Goal: Information Seeking & Learning: Find specific fact

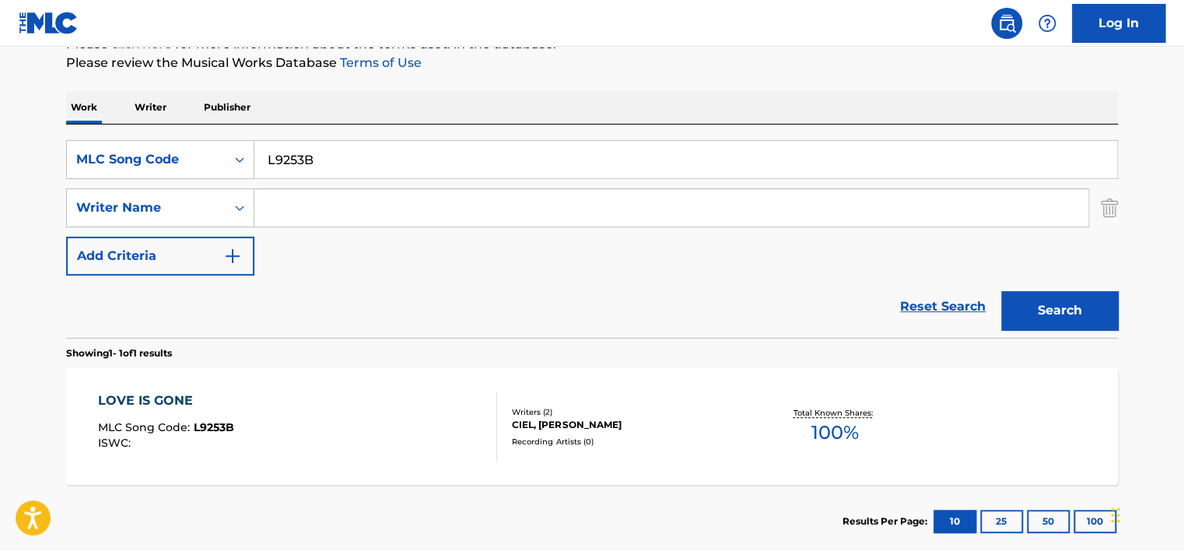
click at [282, 150] on input "L9253B" at bounding box center [685, 159] width 863 height 37
paste input "FI60LI"
type input "FI60LI"
click at [1011, 302] on button "Search" at bounding box center [1059, 310] width 117 height 39
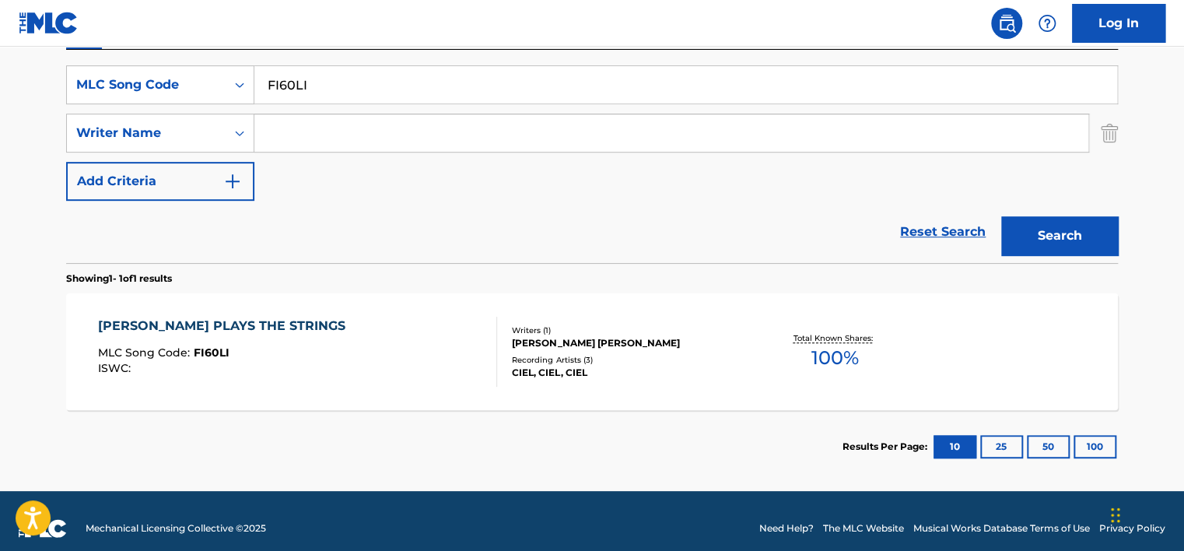
scroll to position [284, 0]
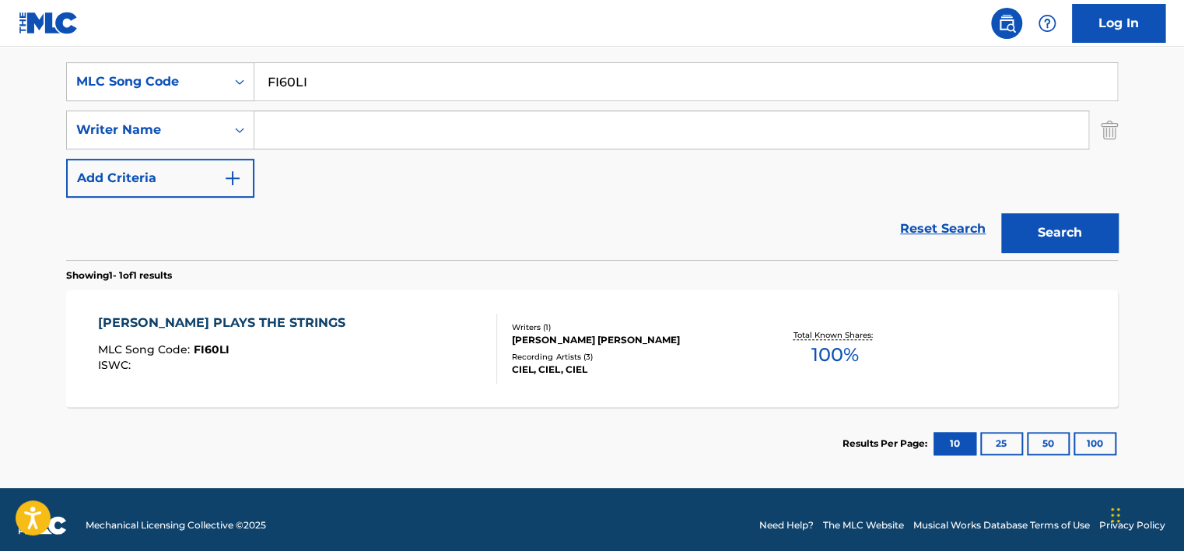
click at [392, 333] on div "[PERSON_NAME] PLAYS THE STRINGS MLC Song Code : FI60LI ISWC :" at bounding box center [298, 349] width 400 height 70
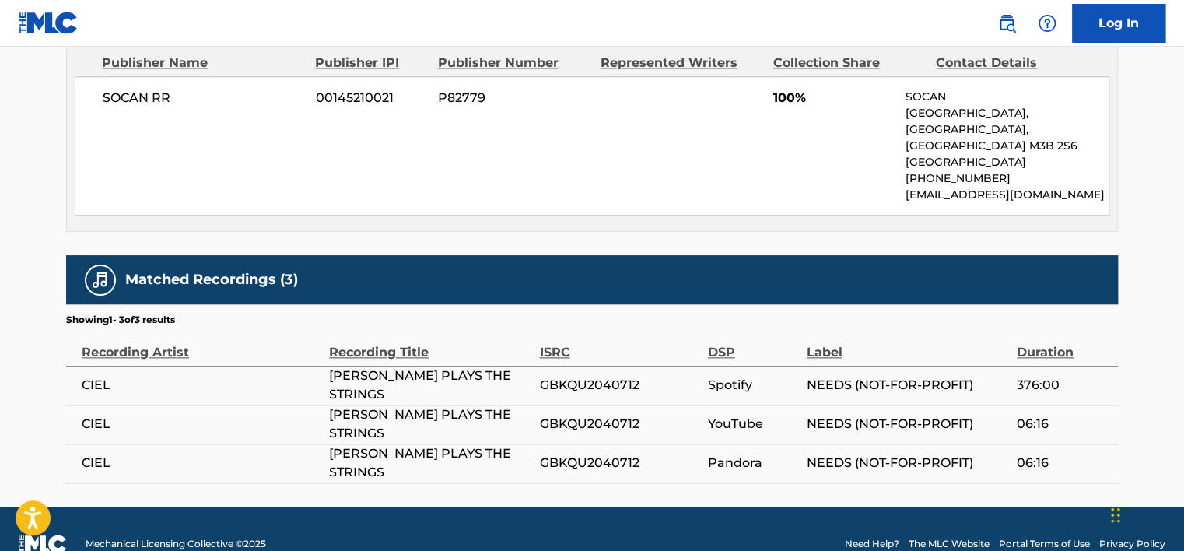
scroll to position [761, 0]
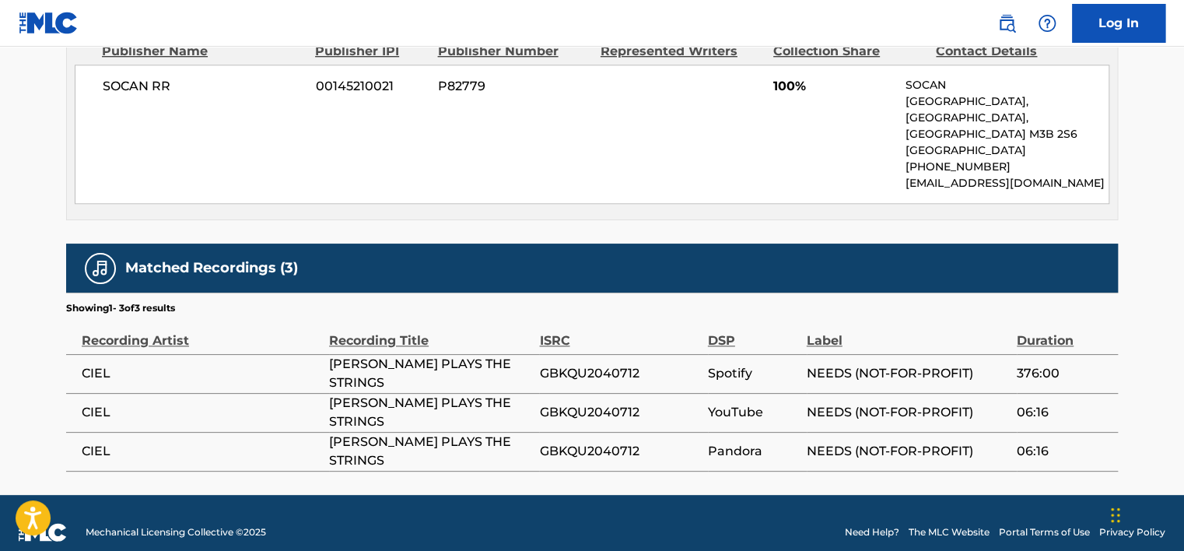
click at [342, 355] on span "[PERSON_NAME] PLAYS THE STRINGS" at bounding box center [430, 373] width 202 height 37
copy div "[PERSON_NAME] PLAYS THE STRINGS"
